Goal: Information Seeking & Learning: Learn about a topic

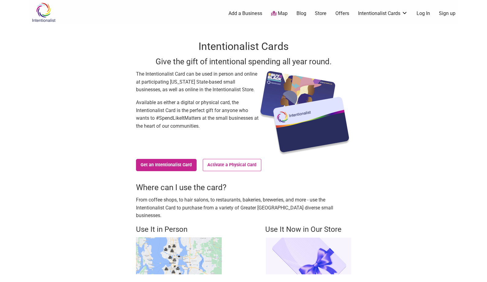
click at [371, 11] on link "Log In" at bounding box center [423, 13] width 13 height 7
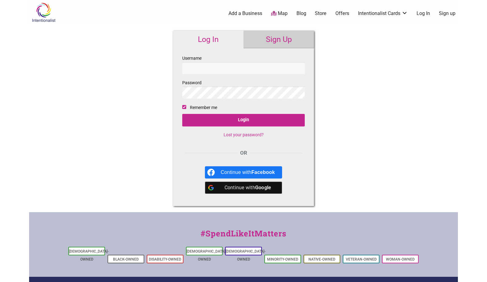
click at [217, 66] on input "Username" at bounding box center [243, 68] width 123 height 12
type input "beatricehewitt"
click at [258, 121] on input "Login" at bounding box center [243, 120] width 123 height 13
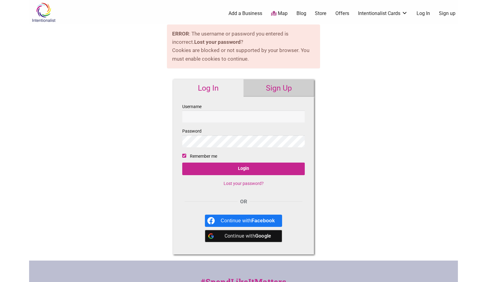
click at [219, 116] on input "Username" at bounding box center [243, 117] width 123 height 12
type input "[EMAIL_ADDRESS][DOMAIN_NAME]"
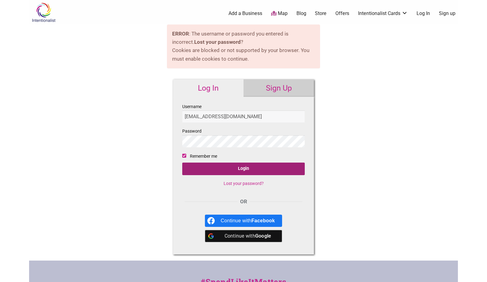
click at [240, 170] on input "Login" at bounding box center [243, 169] width 123 height 13
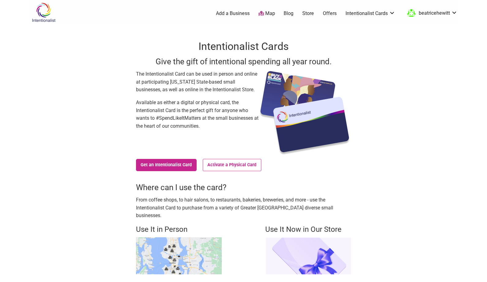
click at [331, 14] on link "Offers" at bounding box center [330, 13] width 14 height 7
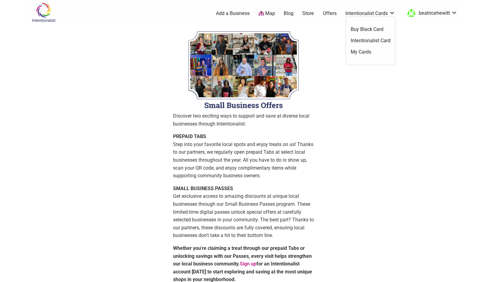
click at [367, 40] on link "Intentionalist Card" at bounding box center [371, 40] width 40 height 7
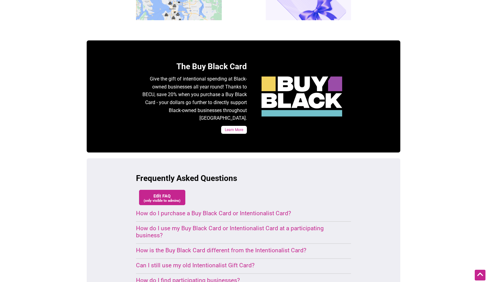
scroll to position [255, 0]
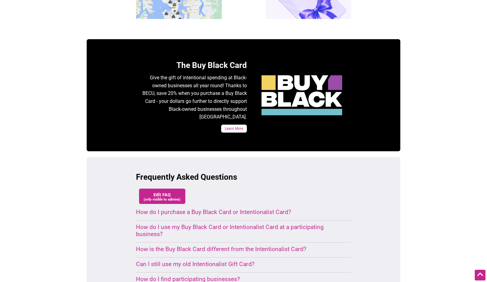
click at [251, 224] on div "How do I use my Buy Black Card or Intentionalist Card at a participating busine…" at bounding box center [236, 231] width 200 height 14
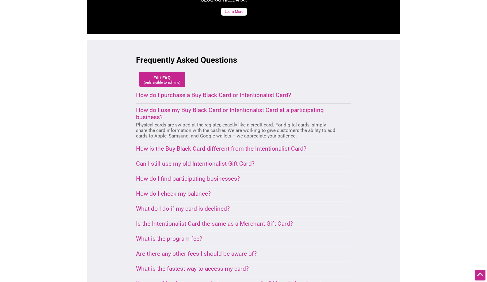
scroll to position [374, 0]
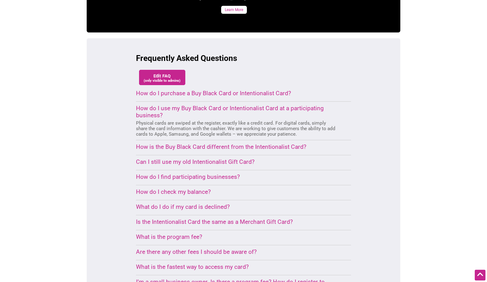
click at [248, 248] on div "Are there any other fees I should be aware of?" at bounding box center [236, 251] width 200 height 7
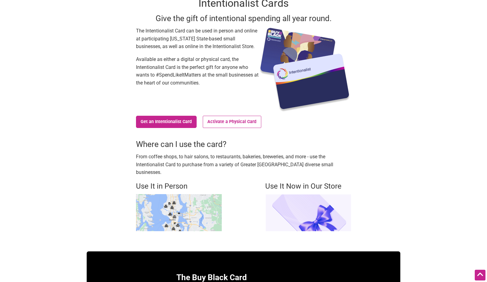
scroll to position [0, 0]
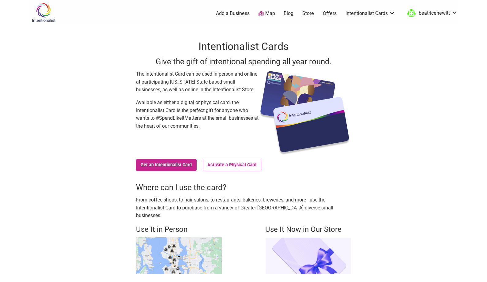
click at [40, 12] on img at bounding box center [43, 12] width 29 height 20
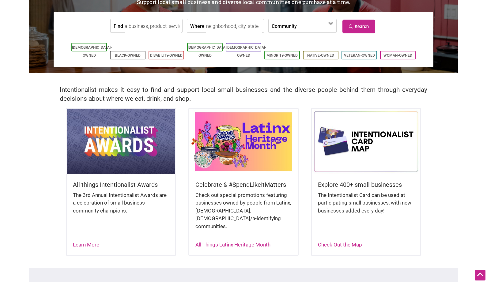
scroll to position [65, 0]
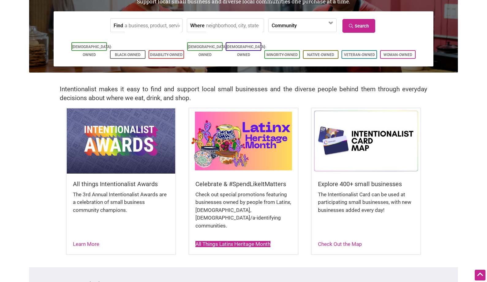
click at [237, 241] on link "All Things Latinx Heritage Month" at bounding box center [232, 244] width 75 height 6
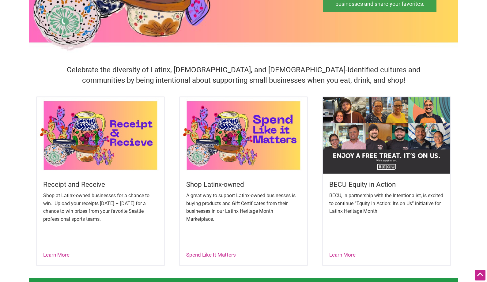
scroll to position [154, 0]
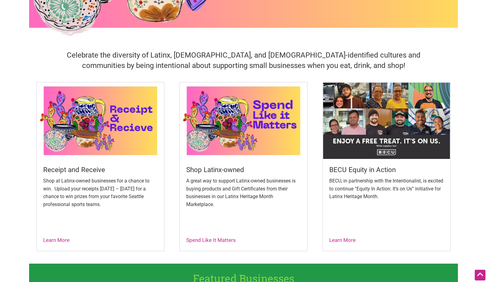
click at [365, 142] on img at bounding box center [386, 121] width 127 height 76
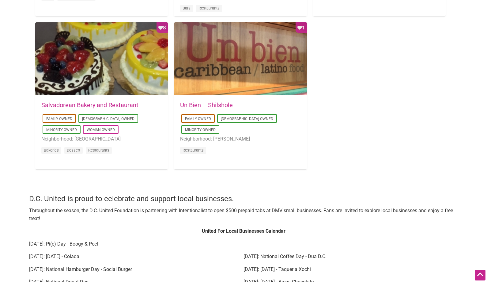
scroll to position [615, 0]
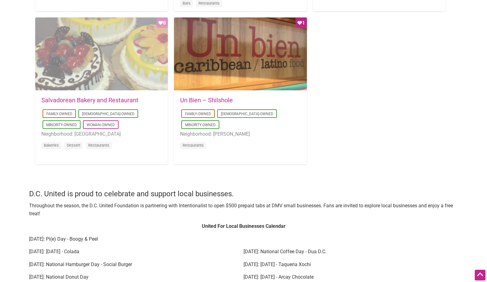
click at [83, 67] on div "Favorite Count 8" at bounding box center [101, 54] width 133 height 74
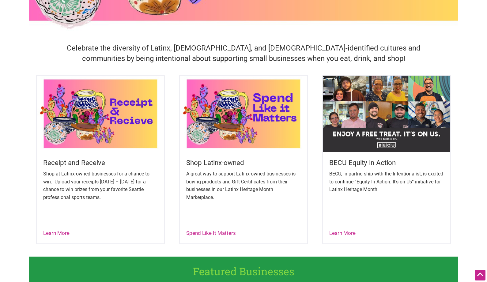
scroll to position [163, 0]
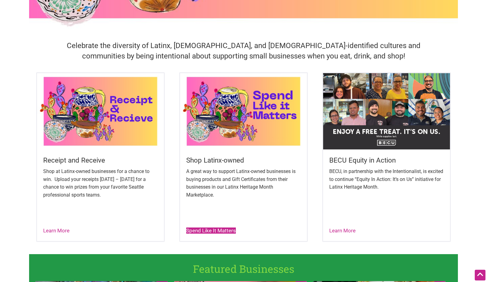
click at [217, 232] on link "Spend Like It Matters" at bounding box center [211, 231] width 50 height 6
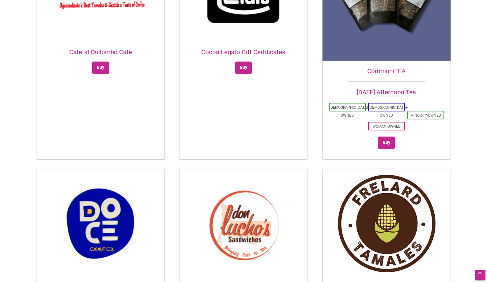
scroll to position [416, 0]
